Goal: Task Accomplishment & Management: Manage account settings

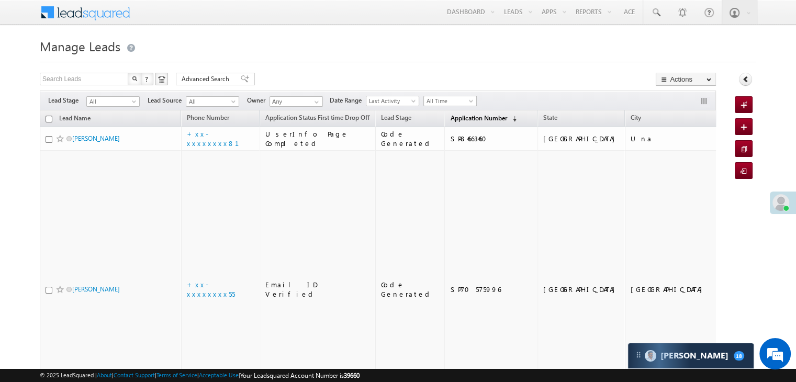
click at [464, 118] on span "Application Number" at bounding box center [478, 118] width 57 height 8
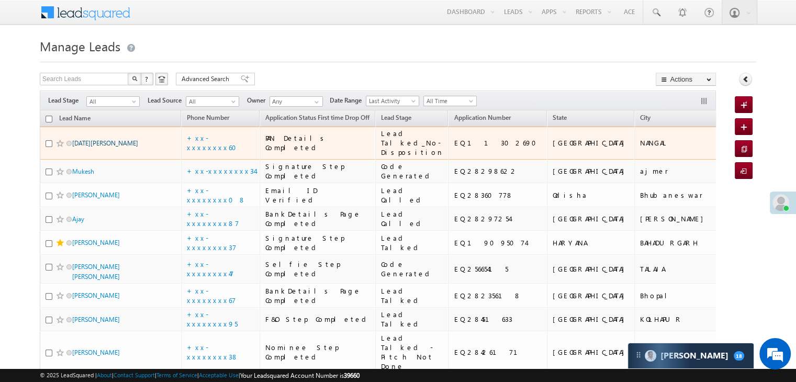
click at [89, 147] on link "[DATE][PERSON_NAME]" at bounding box center [105, 143] width 66 height 8
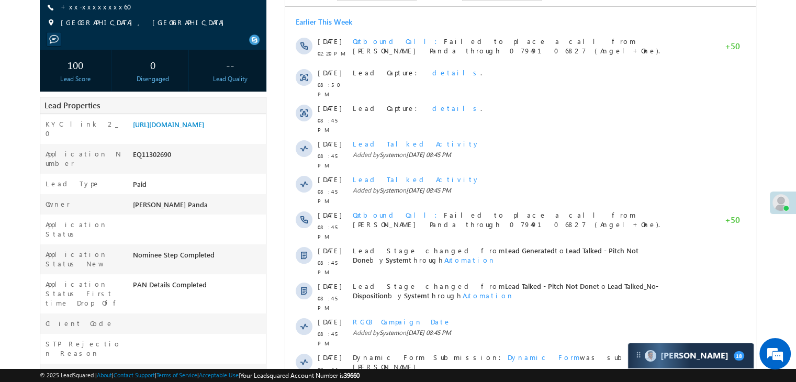
scroll to position [157, 0]
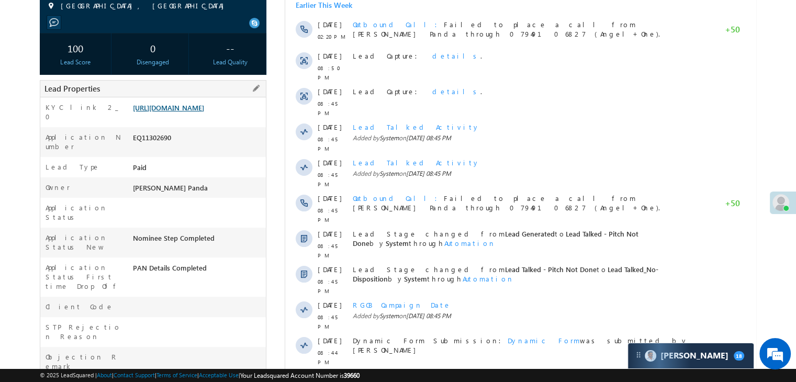
click at [200, 112] on link "[URL][DOMAIN_NAME]" at bounding box center [168, 107] width 71 height 9
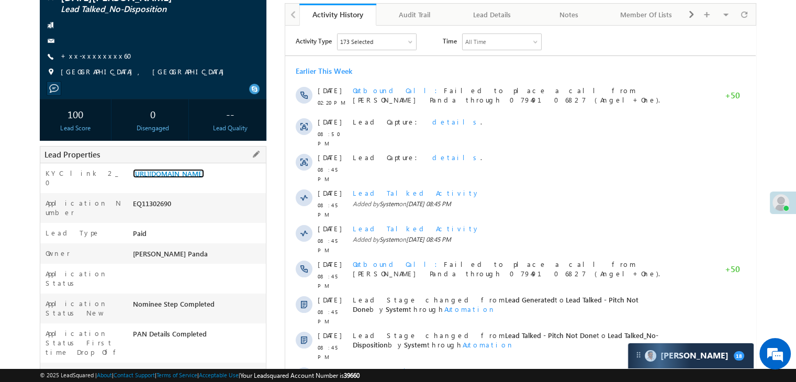
scroll to position [0, 0]
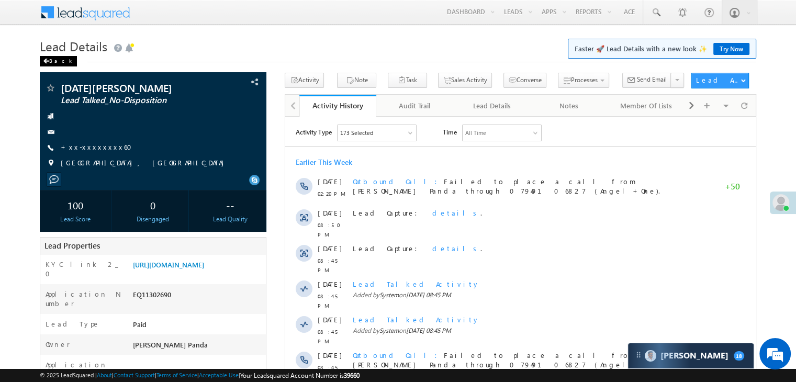
click at [54, 65] on div "Back" at bounding box center [58, 61] width 37 height 10
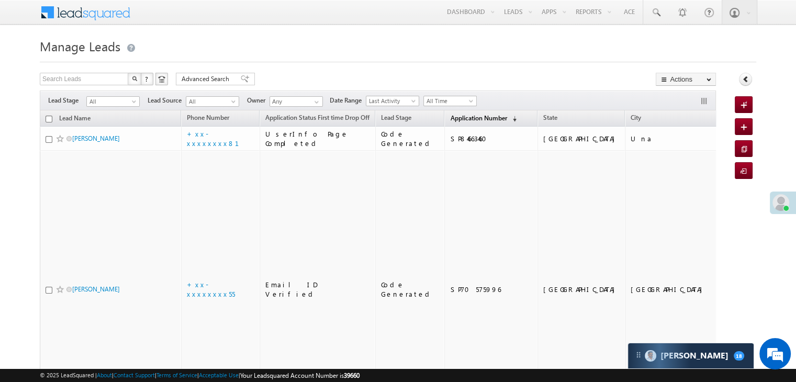
click at [451, 118] on span "Application Number" at bounding box center [478, 118] width 57 height 8
click at [475, 118] on span "Application Number" at bounding box center [478, 118] width 57 height 8
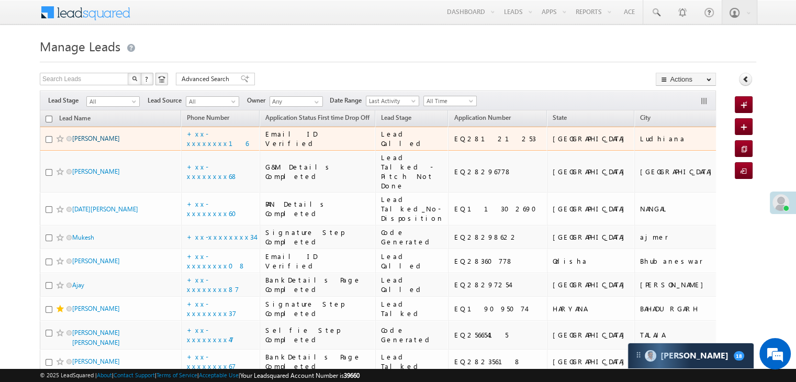
click at [91, 142] on link "[PERSON_NAME]" at bounding box center [96, 138] width 48 height 8
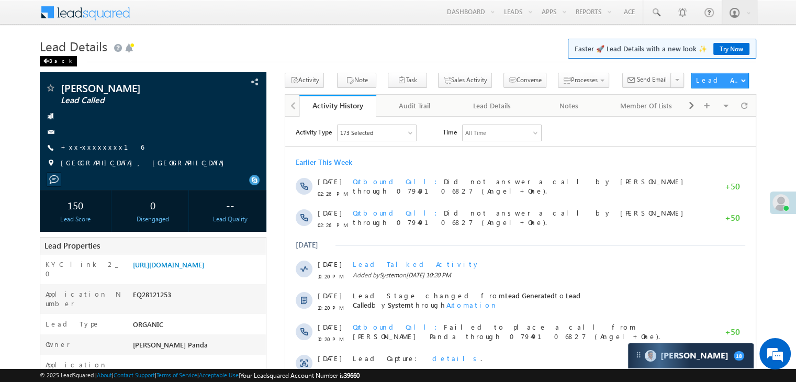
click at [48, 63] on span at bounding box center [46, 61] width 6 height 5
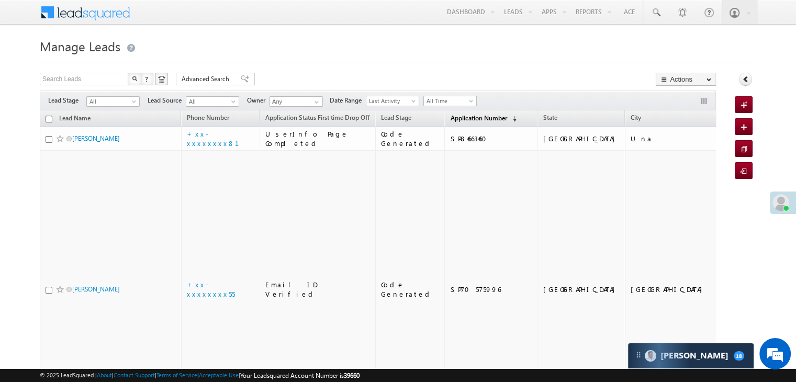
click at [450, 119] on span "Application Number" at bounding box center [478, 118] width 57 height 8
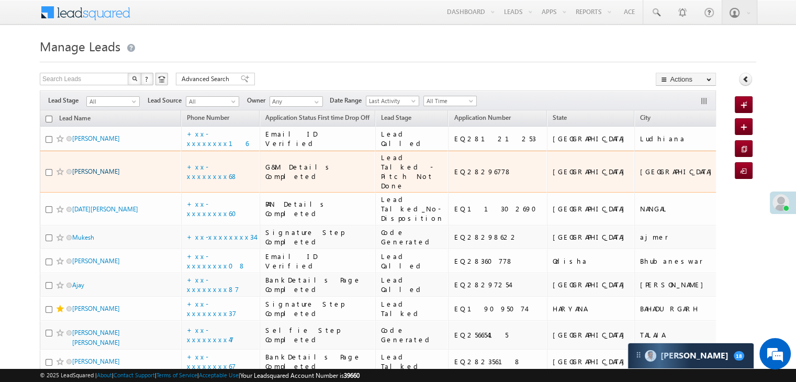
click at [97, 175] on link "[PERSON_NAME]" at bounding box center [96, 171] width 48 height 8
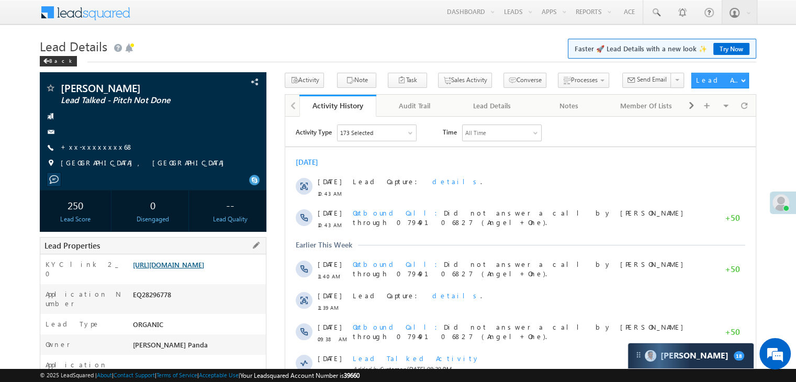
click at [185, 269] on link "[URL][DOMAIN_NAME]" at bounding box center [168, 264] width 71 height 9
click at [57, 59] on div "Back" at bounding box center [58, 61] width 37 height 10
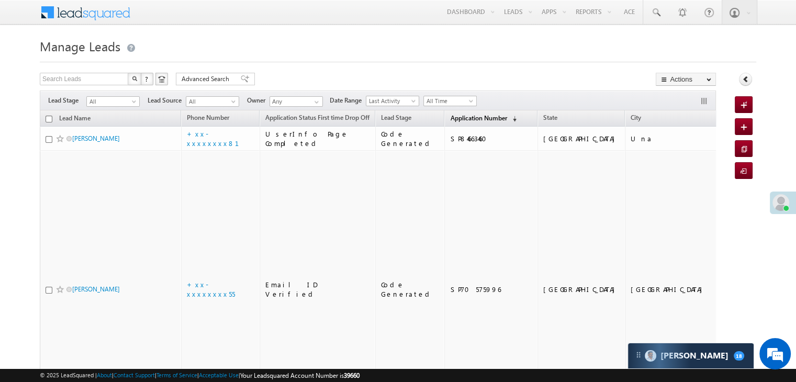
click at [453, 119] on span "Application Number" at bounding box center [478, 118] width 57 height 8
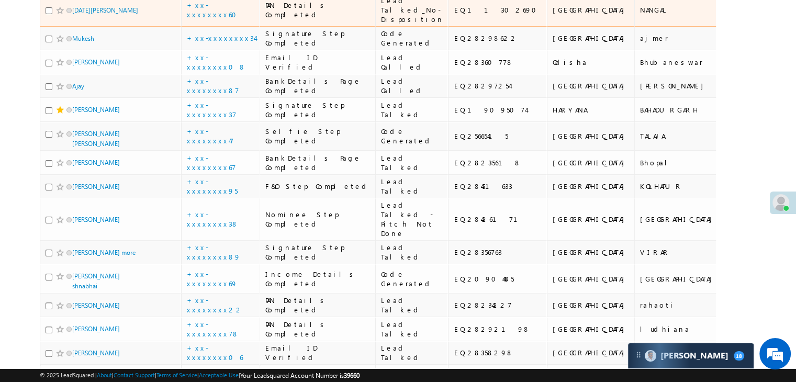
scroll to position [262, 0]
